Goal: Task Accomplishment & Management: Manage account settings

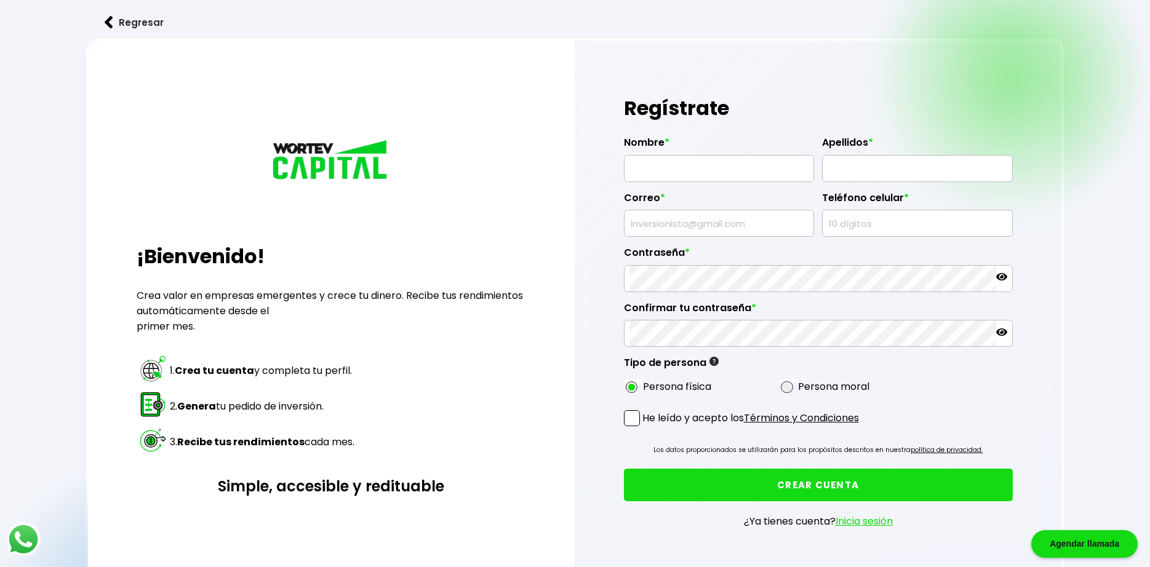
type input "[EMAIL_ADDRESS][DOMAIN_NAME]"
click at [1001, 276] on icon at bounding box center [1001, 276] width 11 height 7
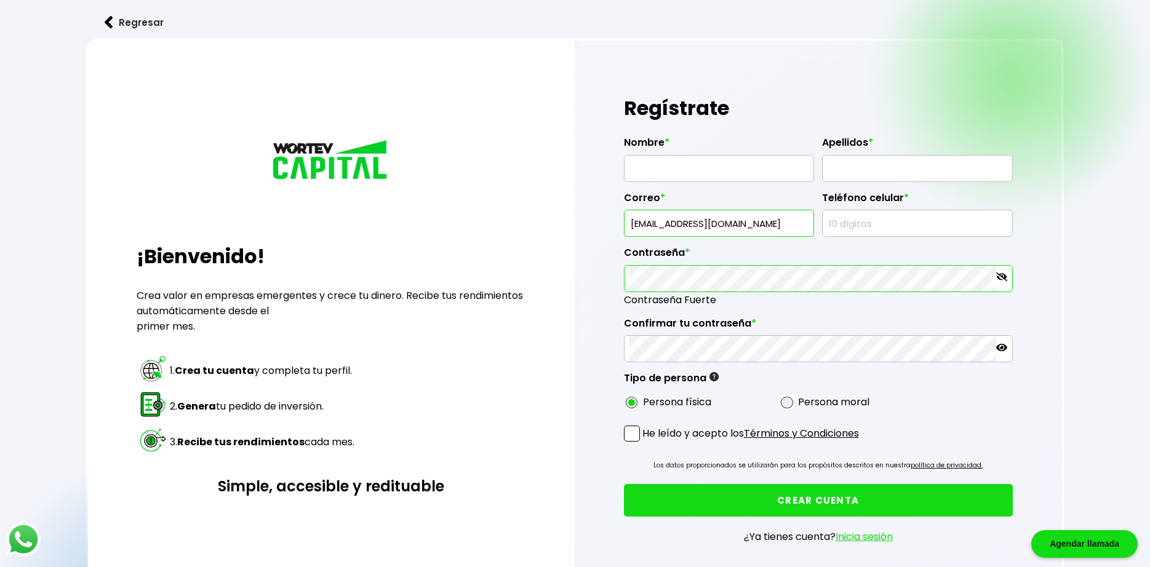
click at [617, 281] on div "Regístrate Nombre * Apellidos * Correo * [EMAIL_ADDRESS][DOMAIN_NAME] Teléfono …" at bounding box center [818, 327] width 487 height 573
click at [600, 354] on div "Regístrate Nombre * Apellidos * Correo * [EMAIL_ADDRESS][DOMAIN_NAME] Teléfono …" at bounding box center [818, 327] width 487 height 573
click at [866, 537] on link "Inicia sesión" at bounding box center [863, 537] width 57 height 14
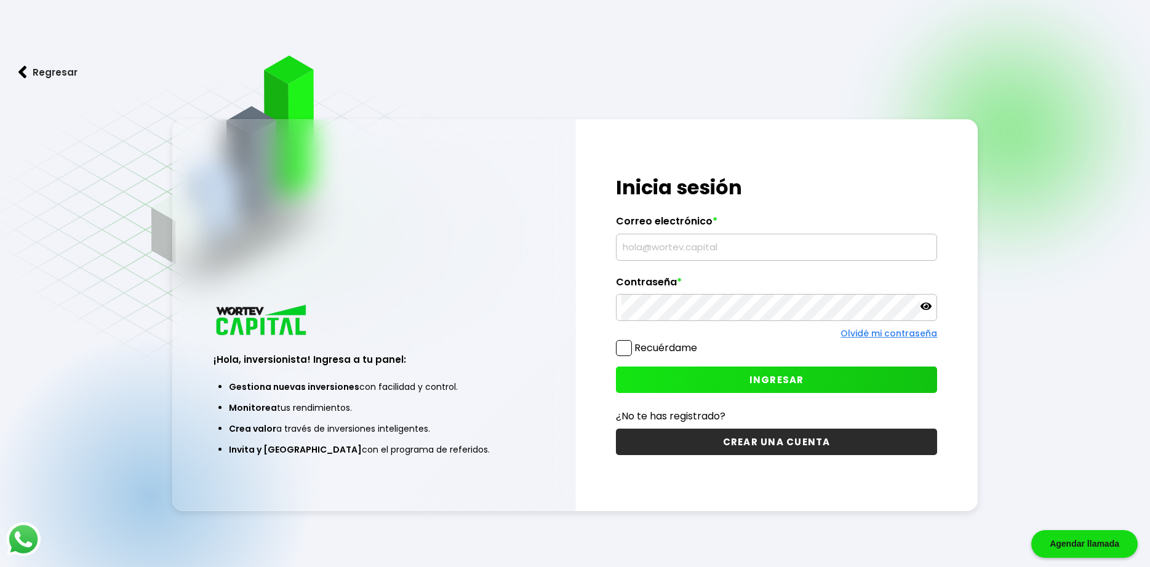
type input "[EMAIL_ADDRESS][DOMAIN_NAME]"
click at [923, 305] on icon at bounding box center [925, 306] width 11 height 7
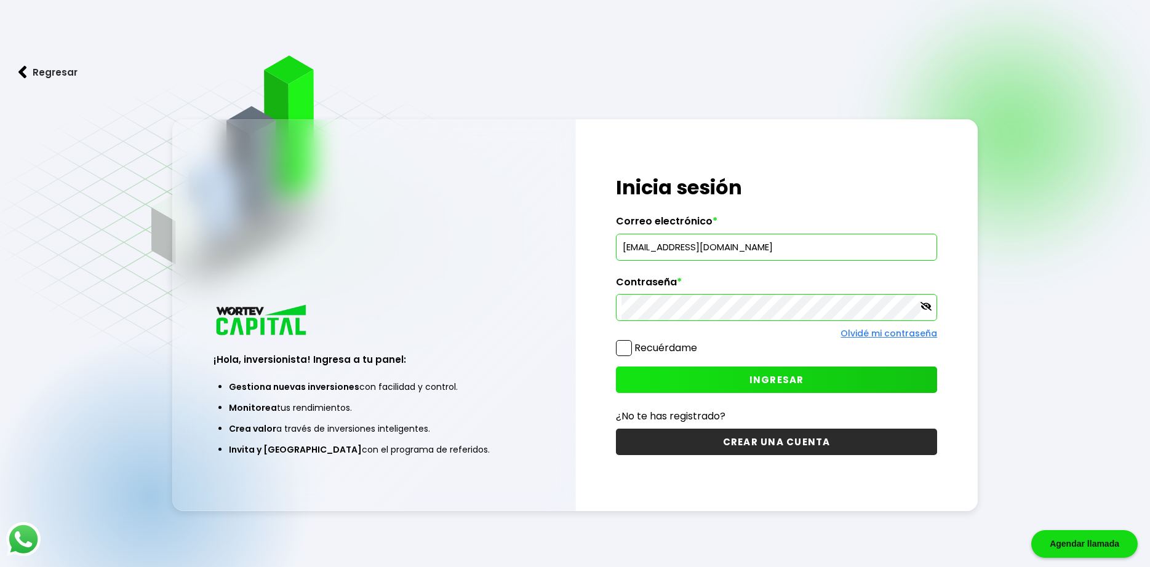
click at [620, 345] on span at bounding box center [624, 348] width 16 height 16
click at [699, 342] on input "Recuérdame" at bounding box center [699, 342] width 0 height 0
click at [731, 381] on button "INGRESAR" at bounding box center [777, 380] width 322 height 26
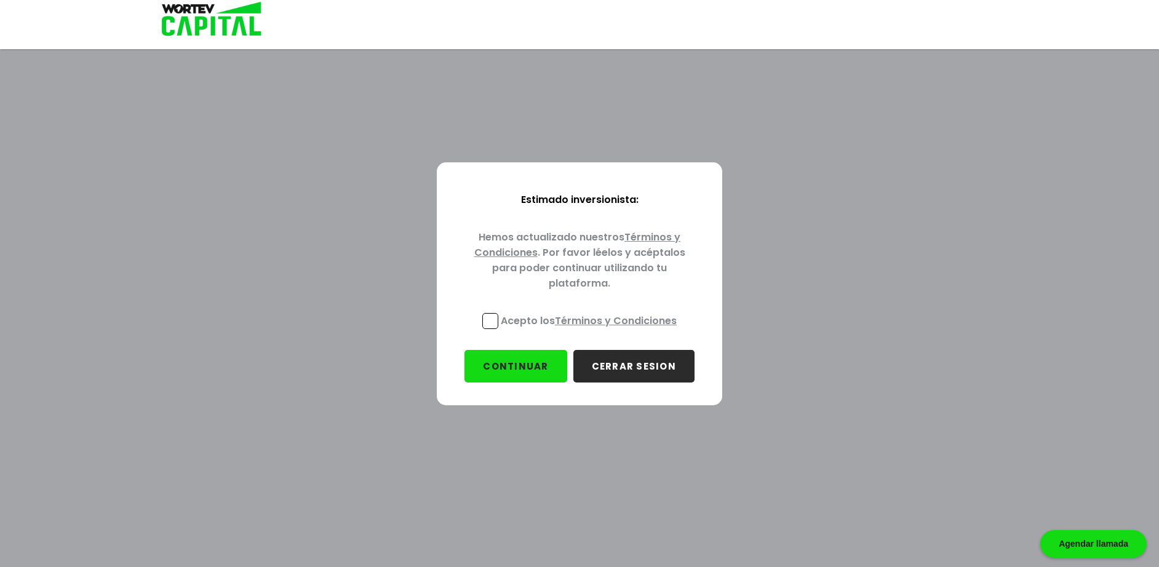
click at [489, 318] on span at bounding box center [490, 321] width 16 height 16
click at [591, 330] on input "Acepto los Términos y Condiciones" at bounding box center [591, 330] width 0 height 0
click at [497, 369] on button "CONTINUAR" at bounding box center [515, 366] width 102 height 33
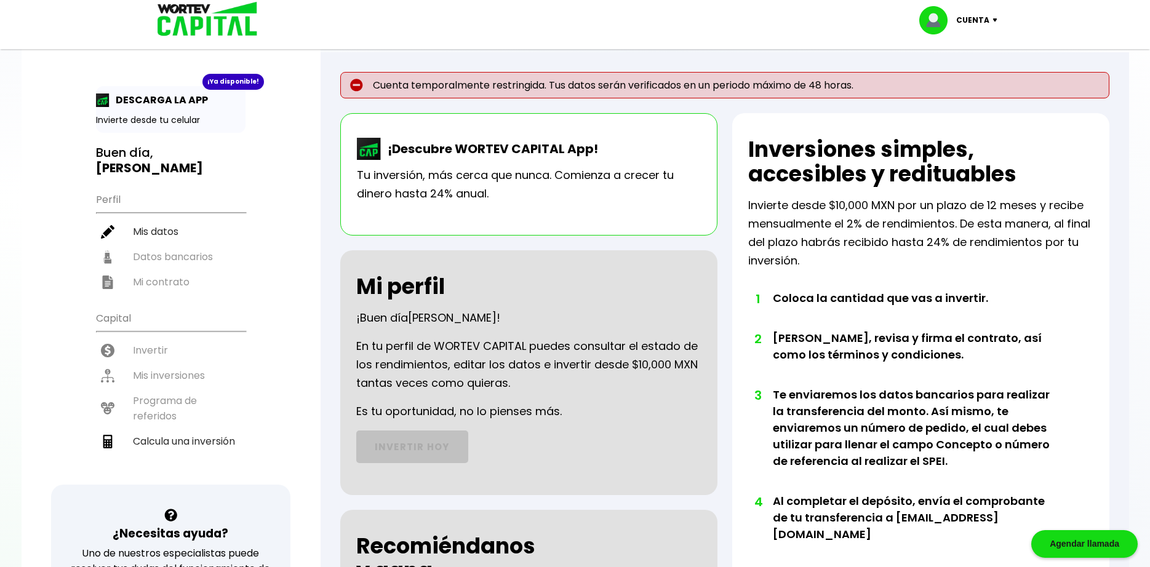
click at [168, 237] on ul "Perfil Mis datos Datos bancarios Mi contrato" at bounding box center [170, 240] width 149 height 109
click at [167, 241] on ul "Perfil Mis datos Datos bancarios Mi contrato" at bounding box center [170, 240] width 149 height 109
click at [167, 219] on li "Mis datos" at bounding box center [170, 231] width 149 height 25
select select "Hombre"
select select "Bachillerato"
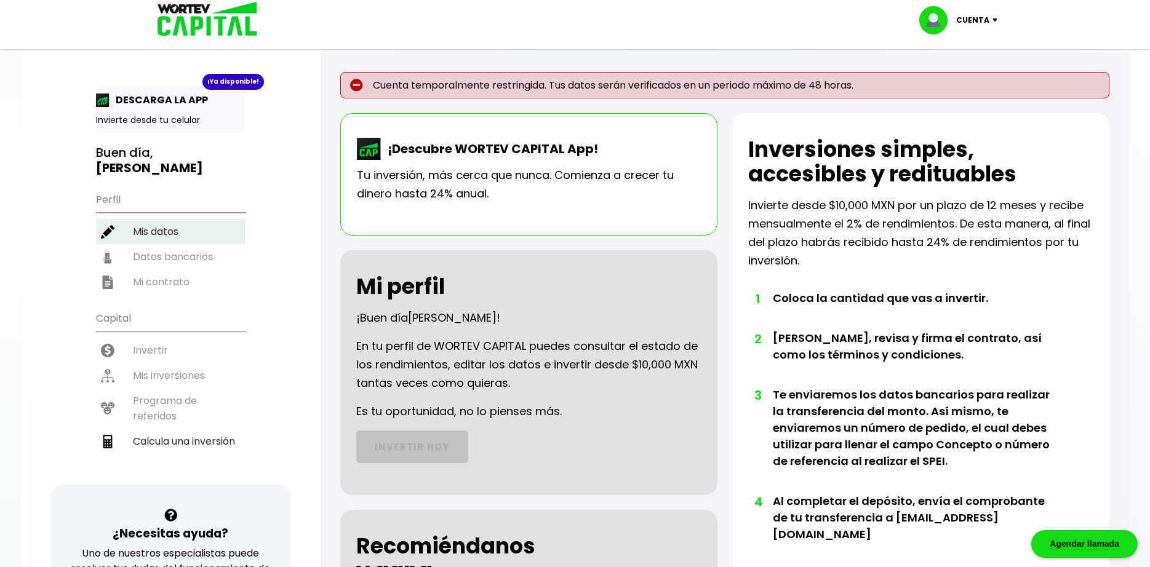
select select "DF"
select select "Otro"
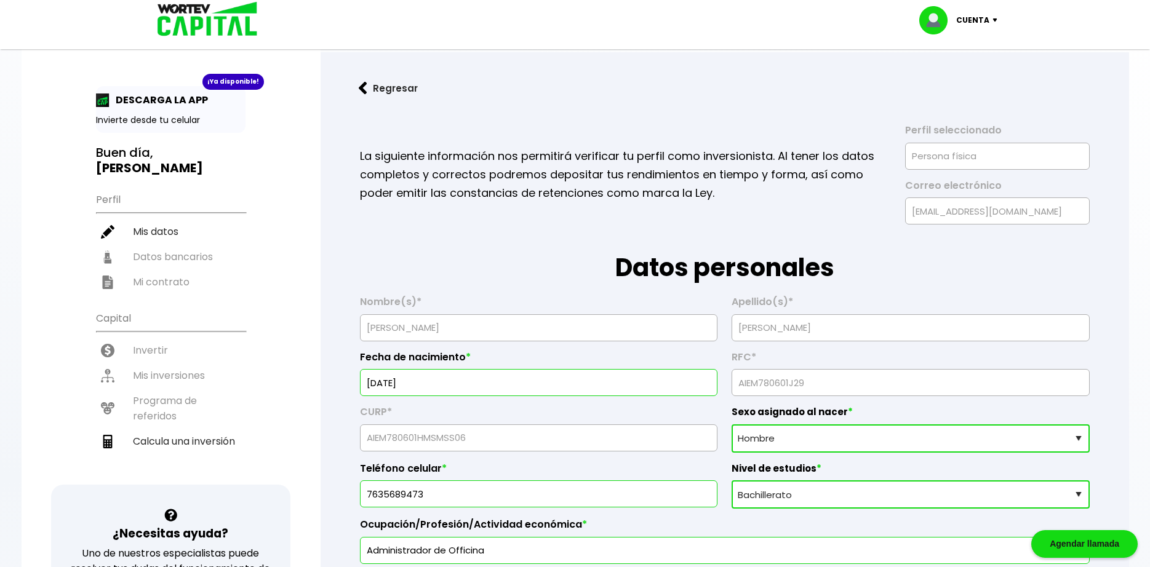
click at [146, 334] on ul "Capital Invertir Mis inversiones Programa de referidos Calcula una inversión" at bounding box center [170, 395] width 149 height 180
click at [381, 88] on button "Regresar" at bounding box center [388, 88] width 96 height 33
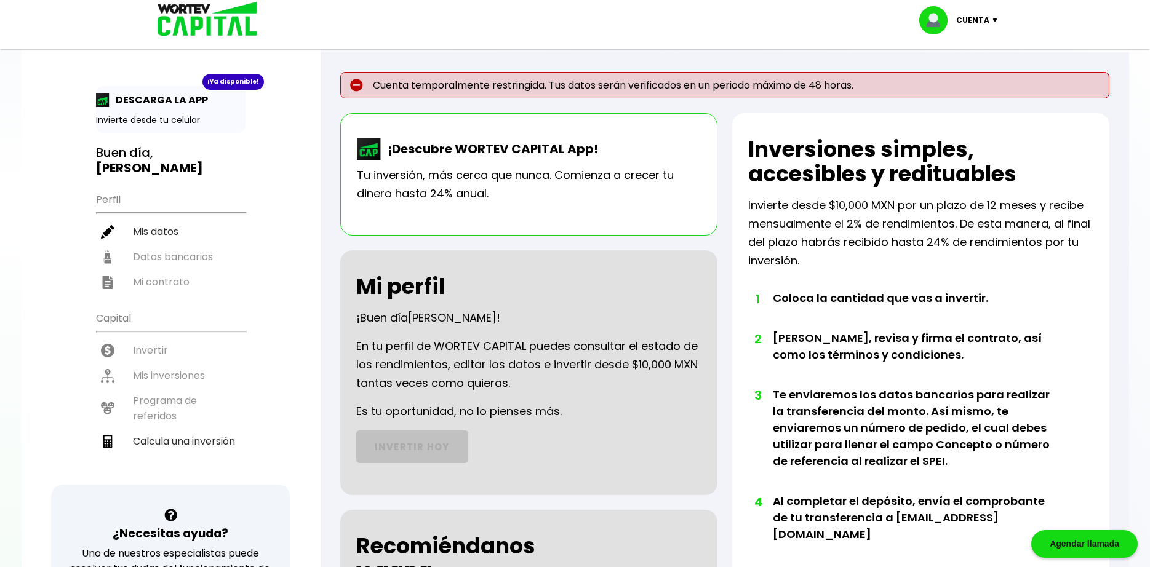
click at [418, 83] on p "Cuenta temporalmente restringida. Tus datos serán verificados en un periodo máx…" at bounding box center [724, 85] width 769 height 26
click at [879, 166] on h2 "Inversiones simples, accesibles y redituables" at bounding box center [920, 161] width 345 height 49
click at [995, 18] on img at bounding box center [997, 20] width 17 height 4
click at [188, 241] on ul "Perfil Mis datos Datos bancarios Mi contrato" at bounding box center [170, 240] width 149 height 109
click at [159, 219] on li "Mis datos" at bounding box center [170, 231] width 149 height 25
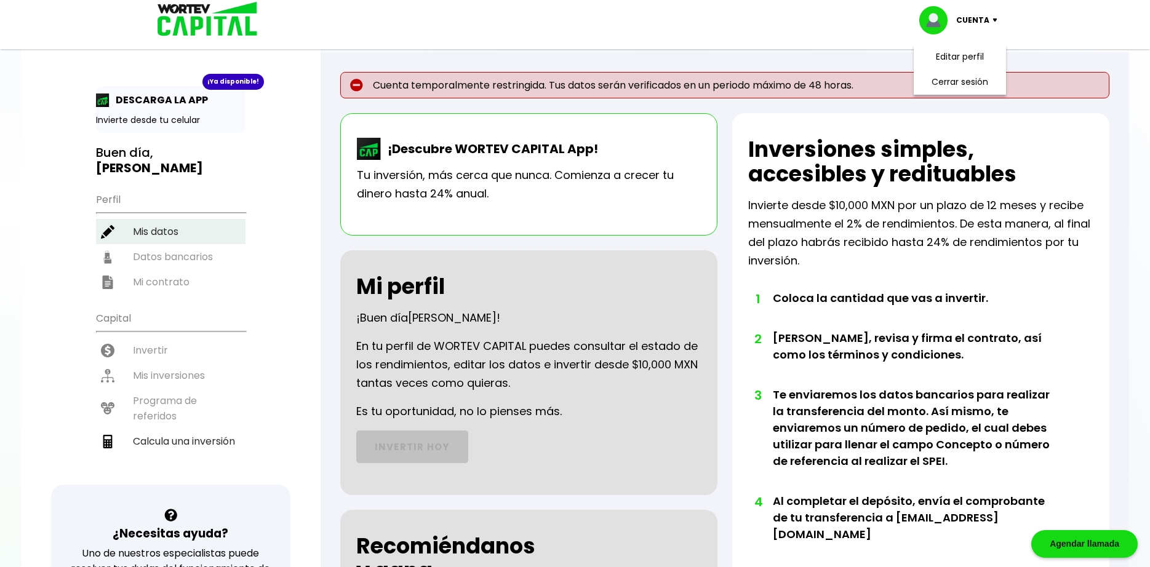
select select "Hombre"
select select "Bachillerato"
select select "DF"
select select "Otro"
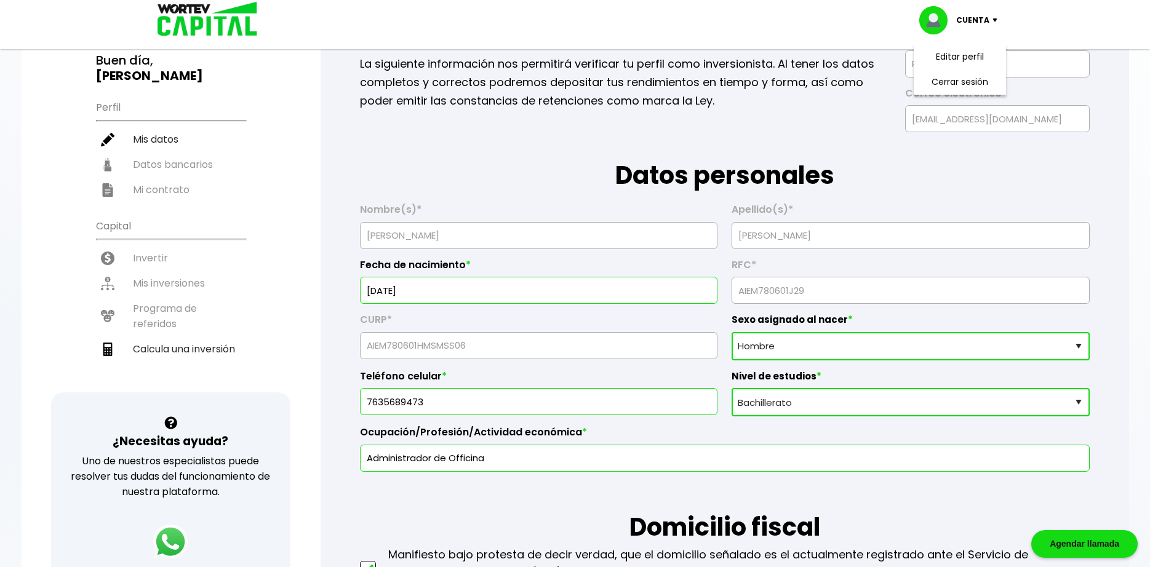
scroll to position [123, 0]
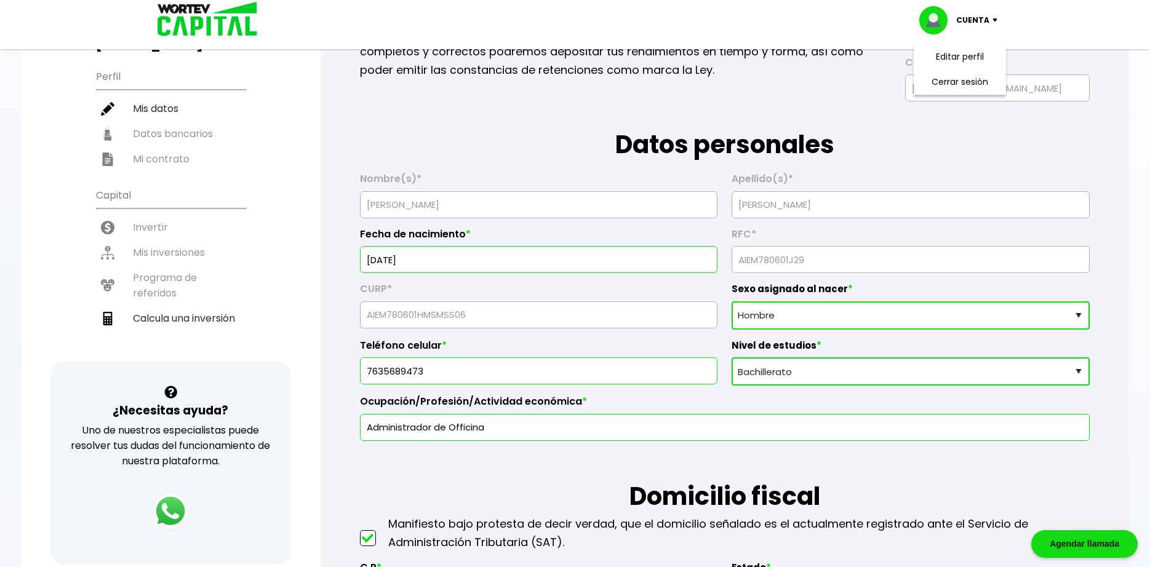
click at [450, 372] on input "7635689473" at bounding box center [538, 371] width 346 height 26
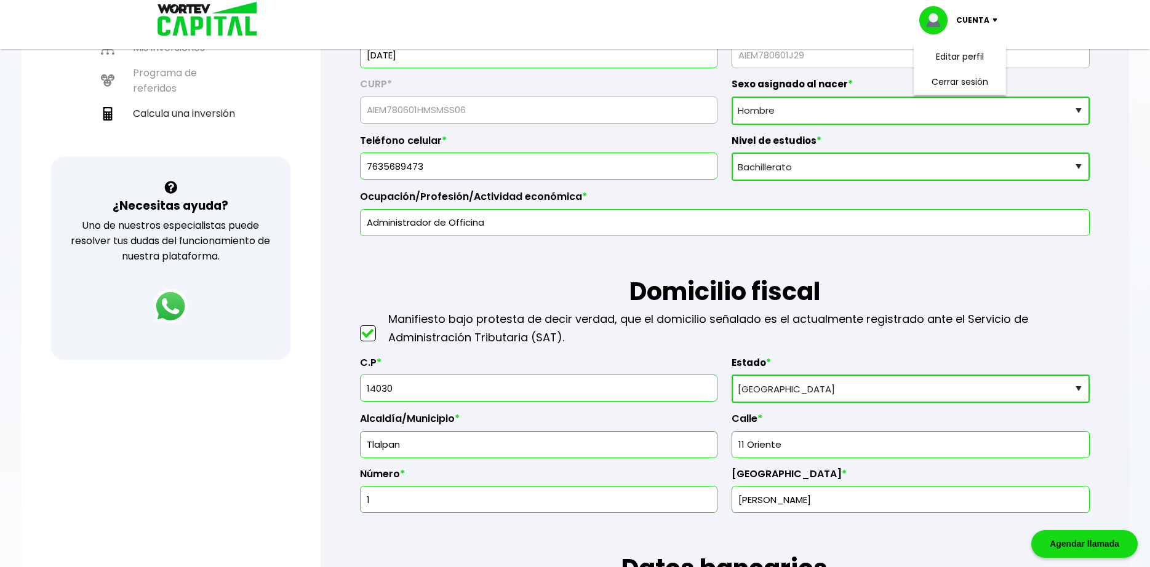
scroll to position [185, 0]
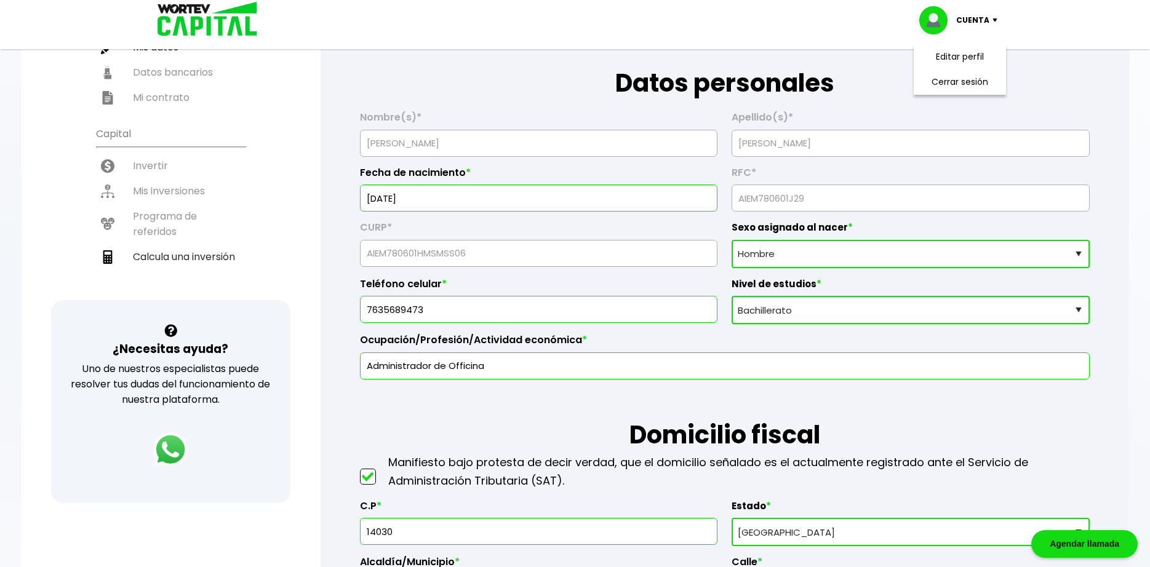
click at [563, 415] on h1 "Domicilio fiscal" at bounding box center [725, 417] width 730 height 74
